Goal: Navigation & Orientation: Find specific page/section

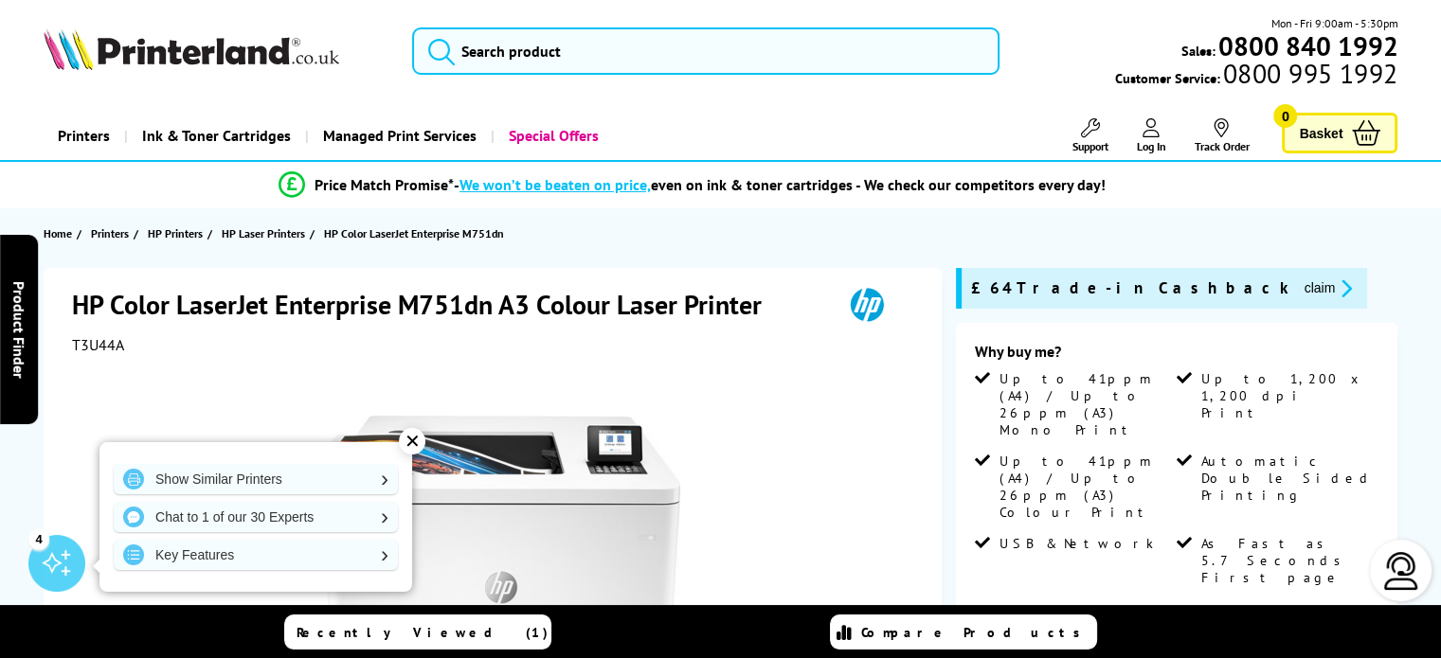
click at [862, 462] on div at bounding box center [495, 568] width 846 height 428
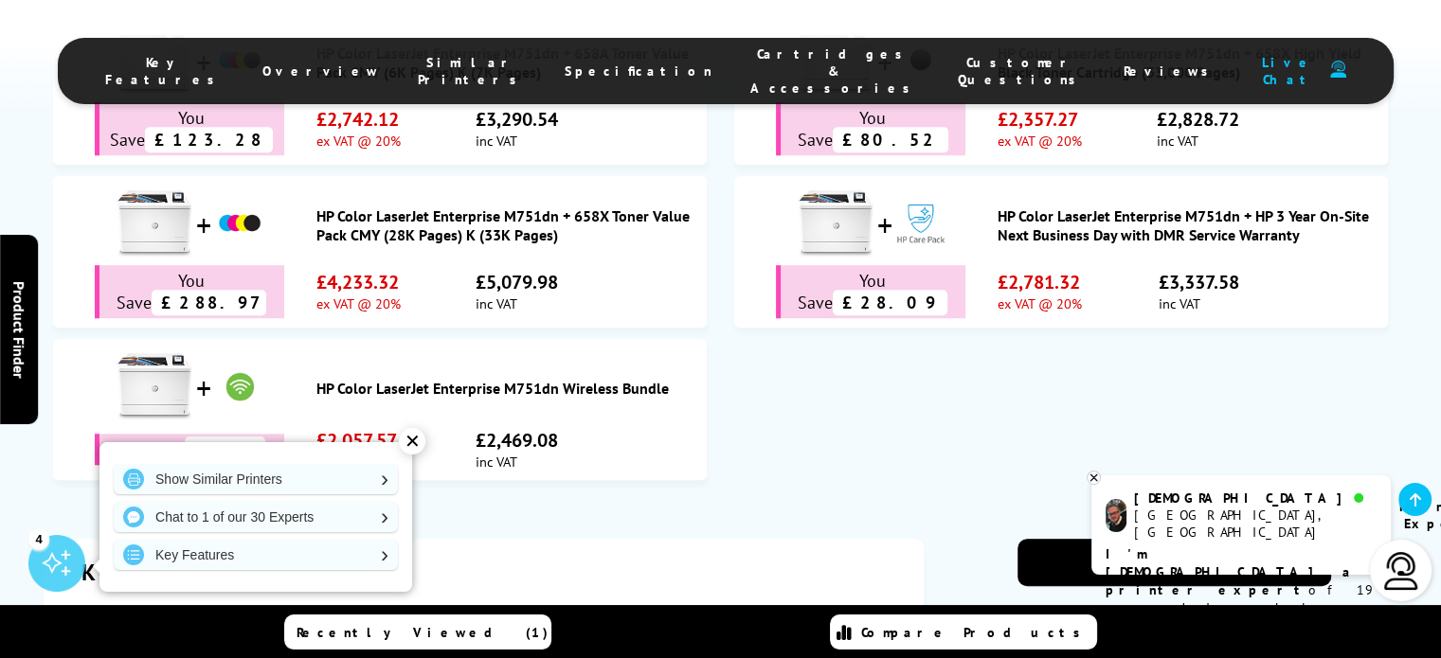
scroll to position [1376, 0]
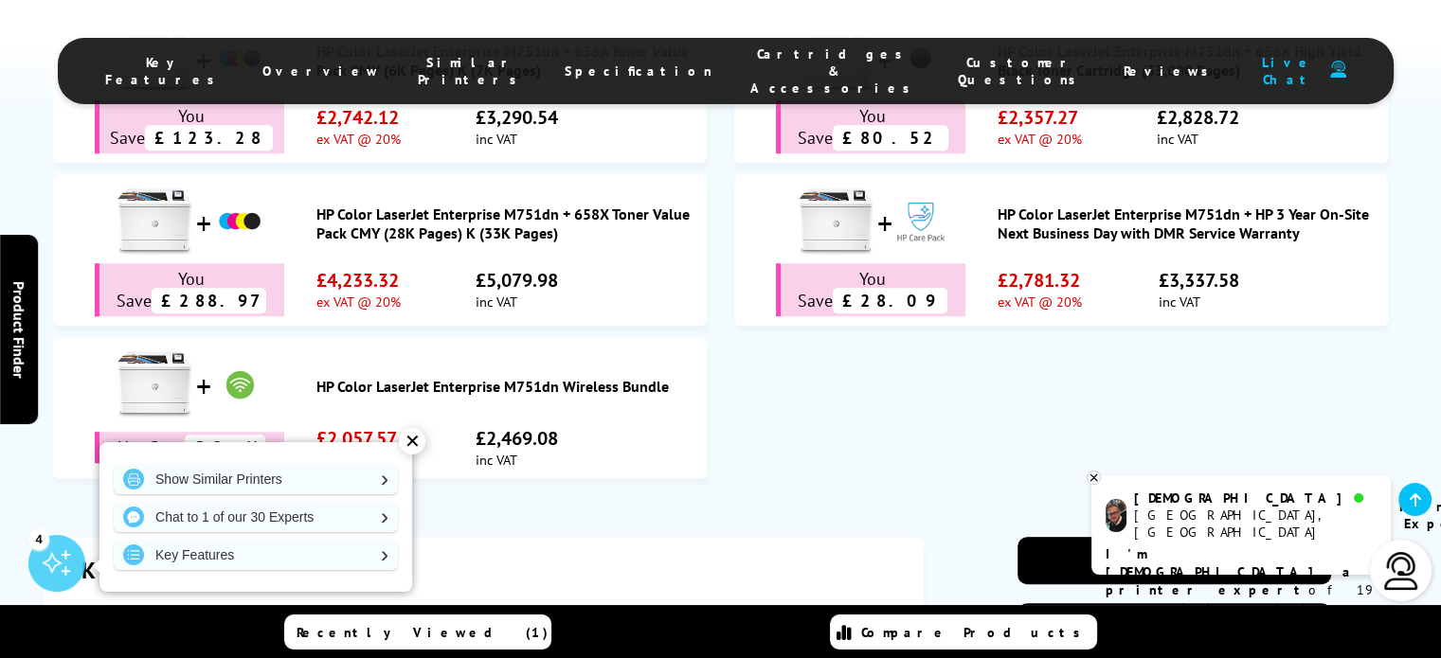
click at [754, 59] on span "Cartridges & Accessories" at bounding box center [835, 70] width 170 height 51
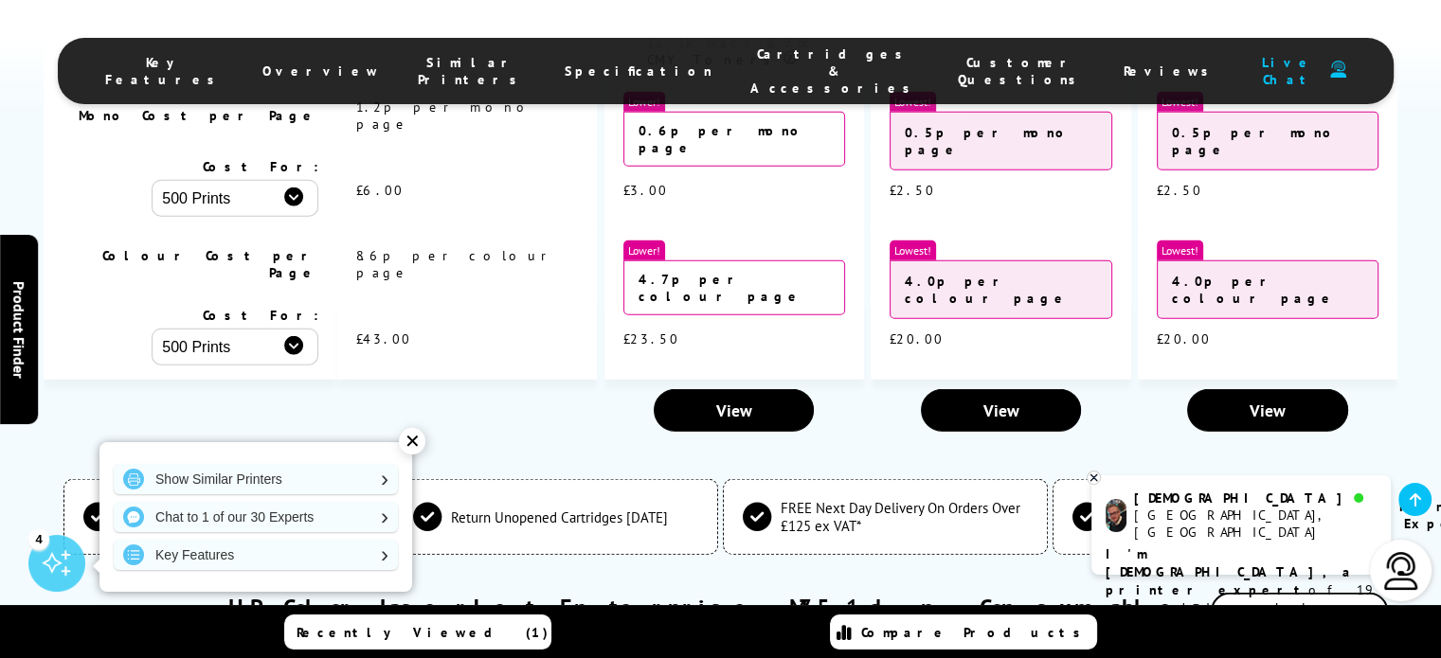
scroll to position [4988, 0]
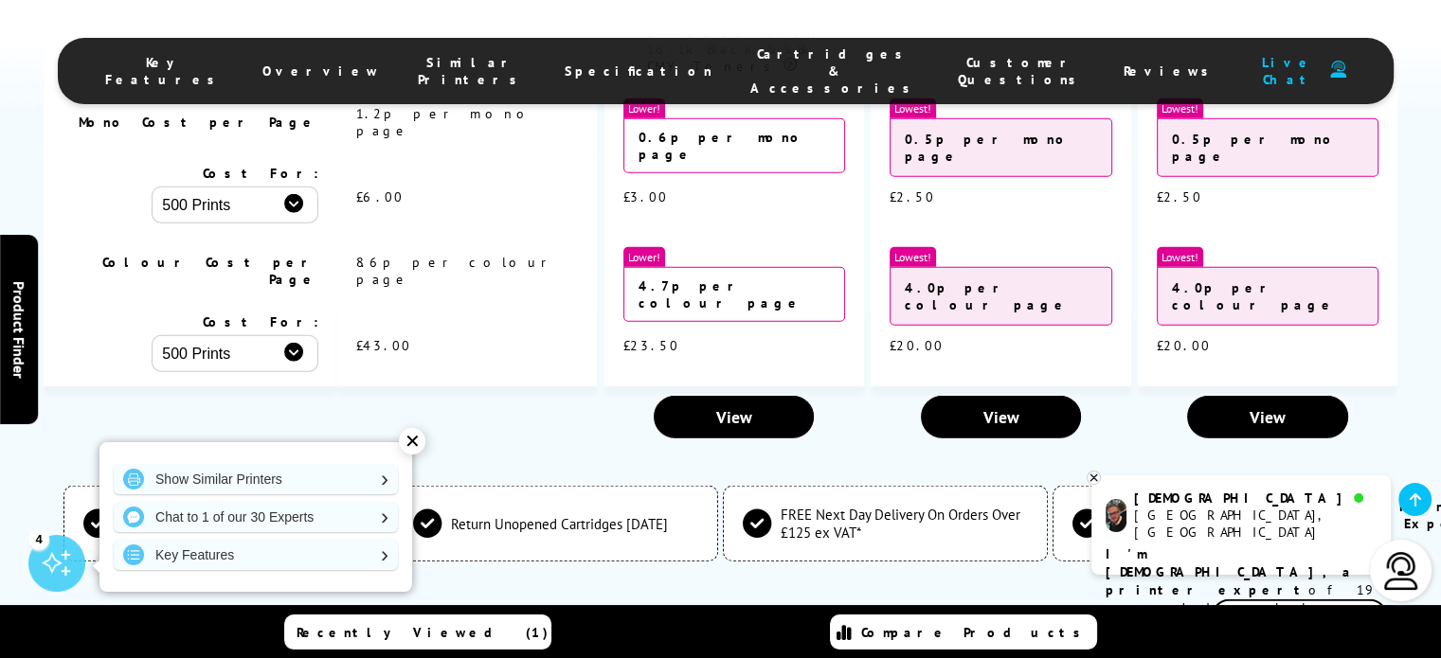
click at [413, 438] on div "✕" at bounding box center [412, 441] width 27 height 27
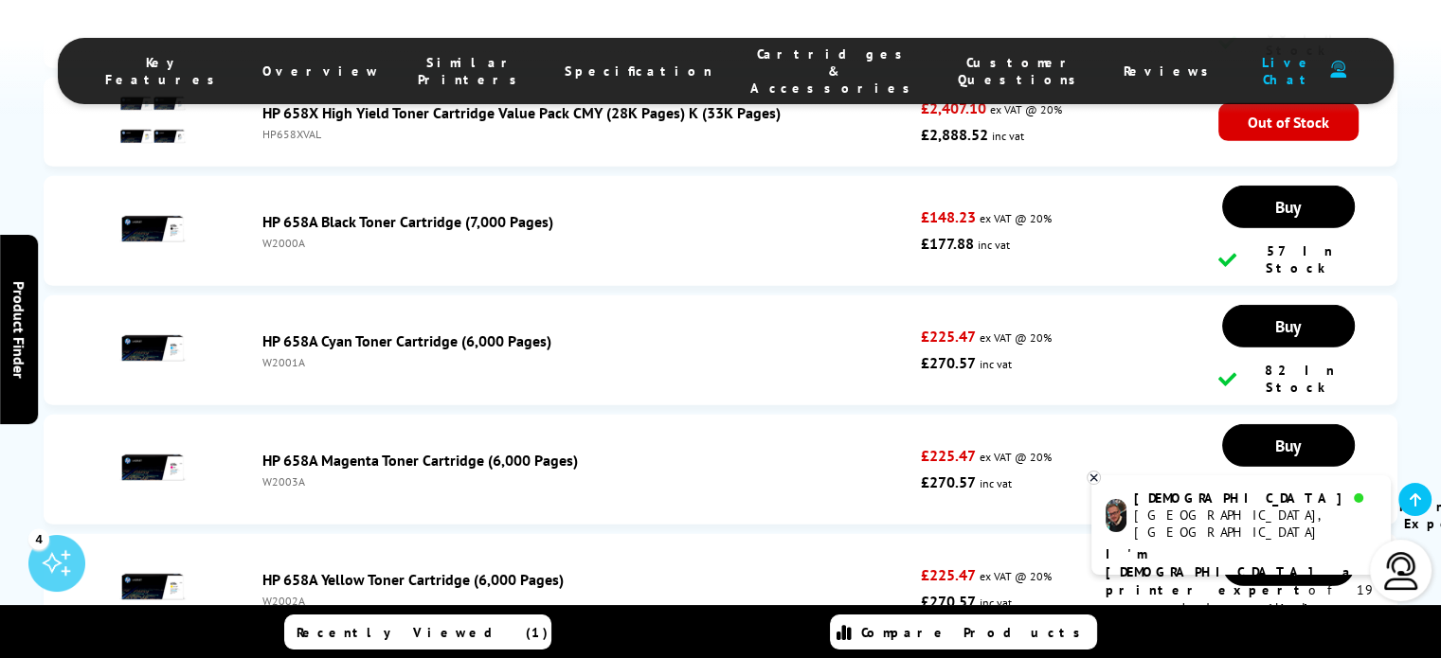
scroll to position [5679, 0]
